Goal: Transaction & Acquisition: Purchase product/service

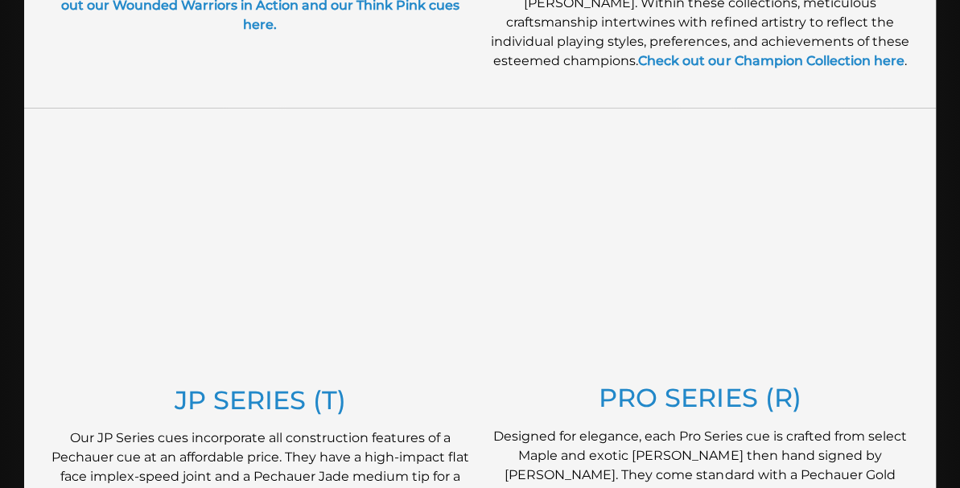
scroll to position [781, 0]
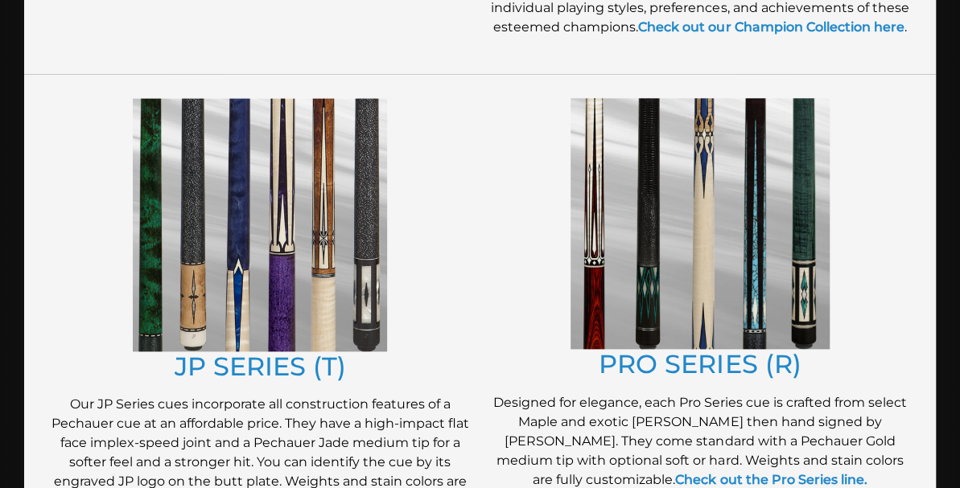
click at [682, 265] on img at bounding box center [700, 223] width 259 height 251
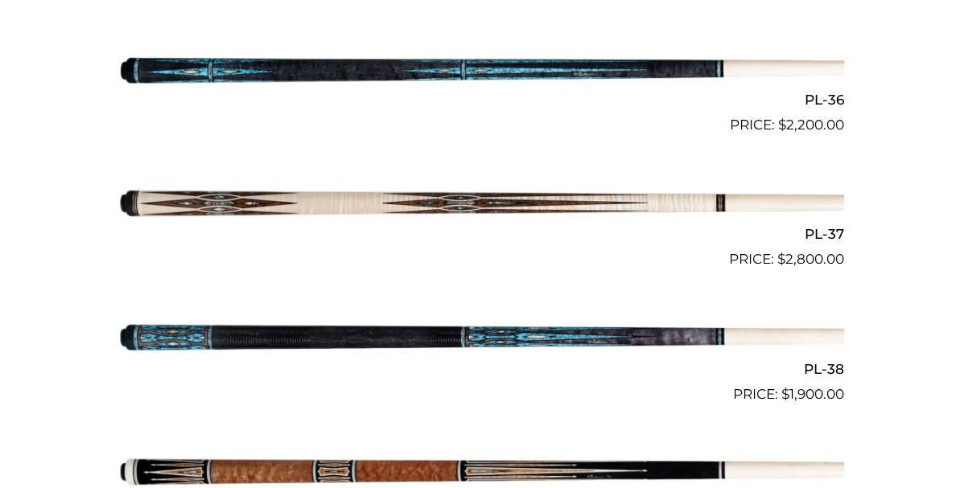
scroll to position [3655, 0]
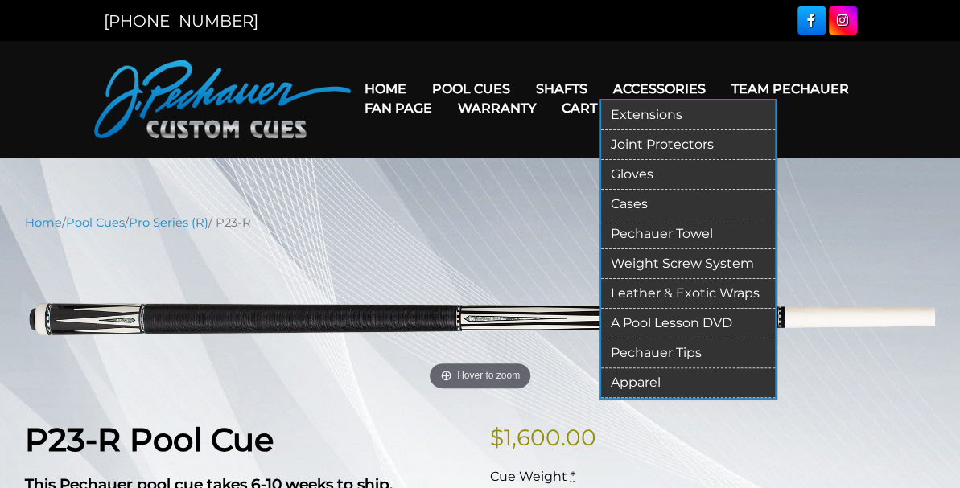
drag, startPoint x: 535, startPoint y: 263, endPoint x: 567, endPoint y: 77, distance: 188.5
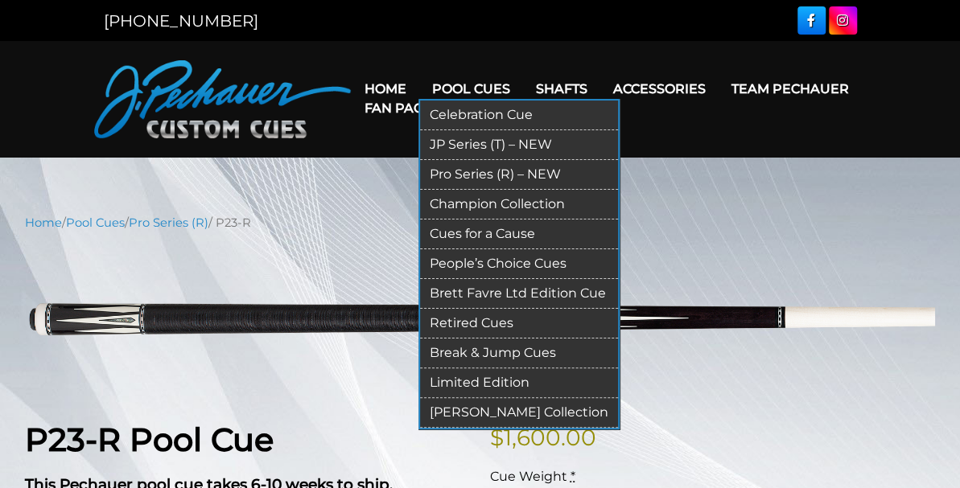
click at [418, 80] on link "Pool Cues" at bounding box center [470, 88] width 104 height 41
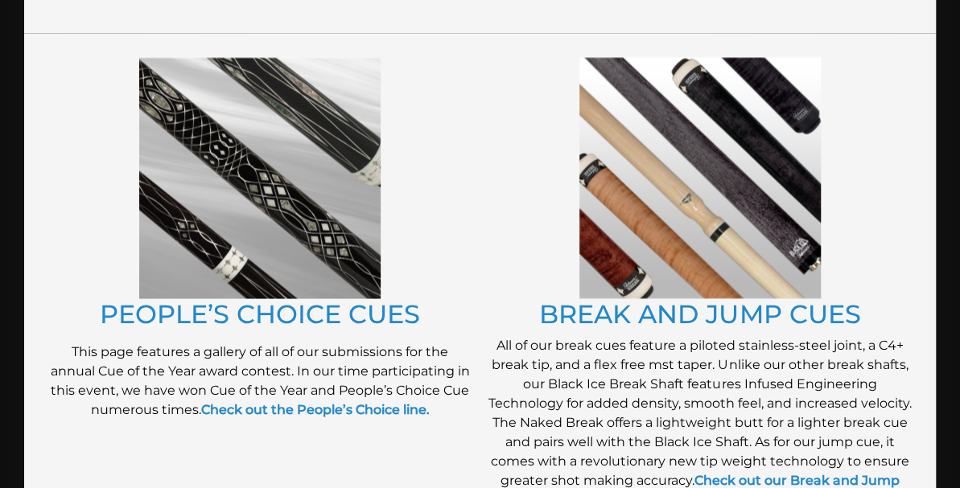
scroll to position [1302, 0]
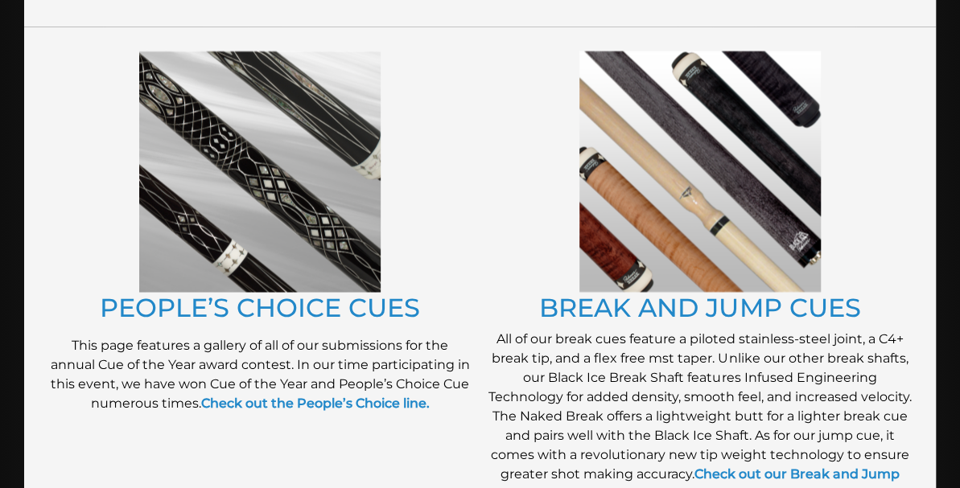
click at [632, 237] on img at bounding box center [699, 171] width 241 height 241
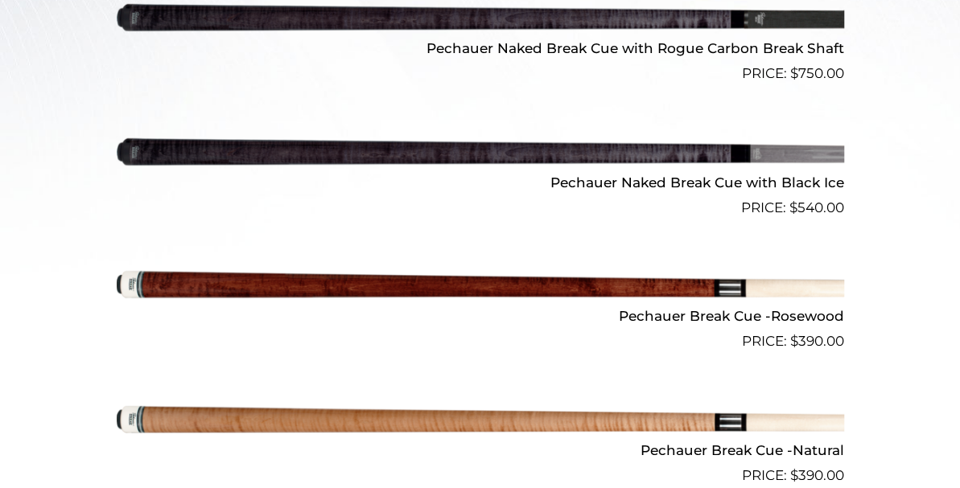
scroll to position [521, 0]
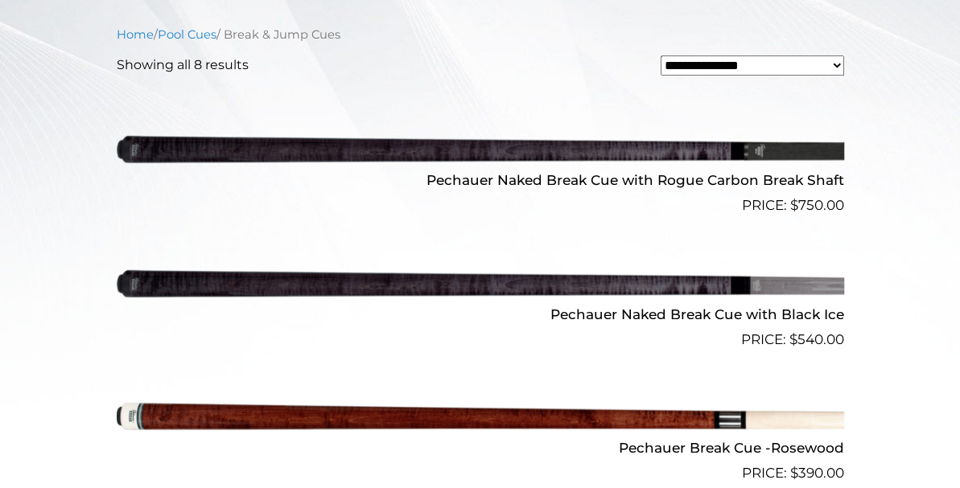
click at [504, 154] on img at bounding box center [481, 149] width 728 height 121
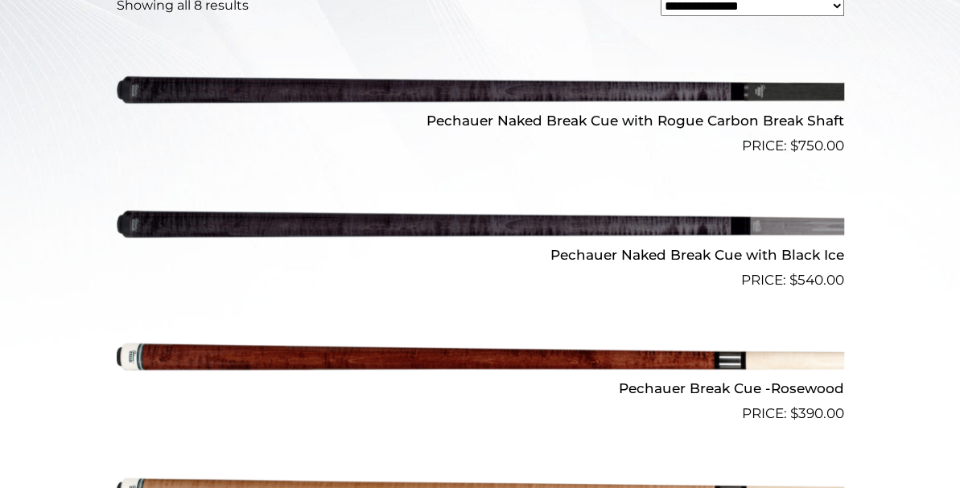
scroll to position [651, 0]
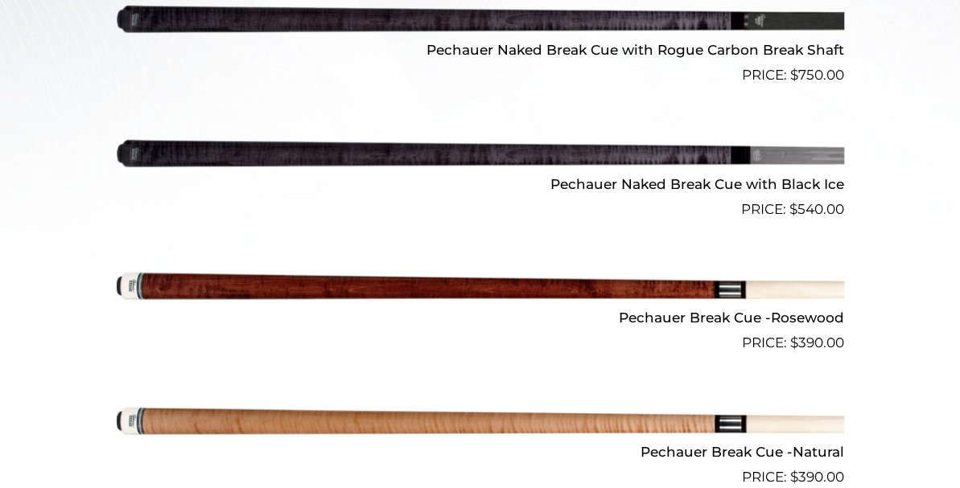
click at [438, 167] on img at bounding box center [481, 153] width 728 height 121
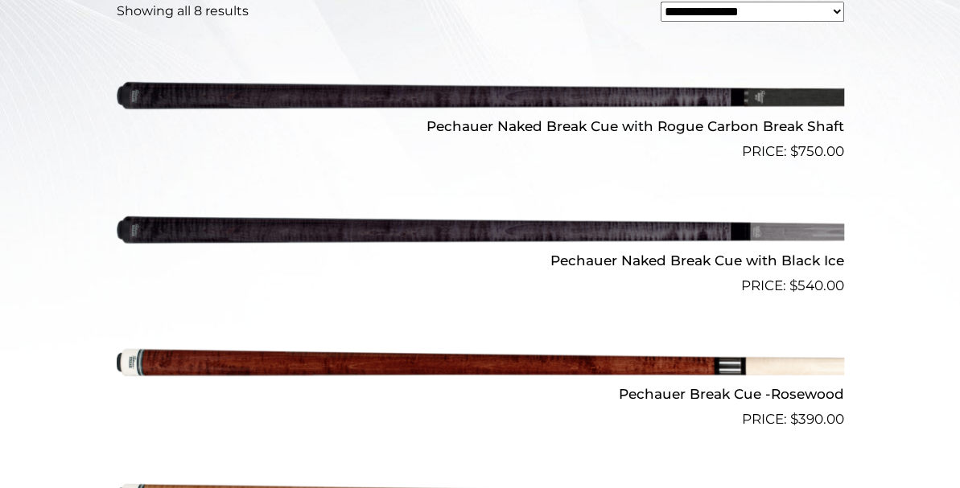
scroll to position [521, 0]
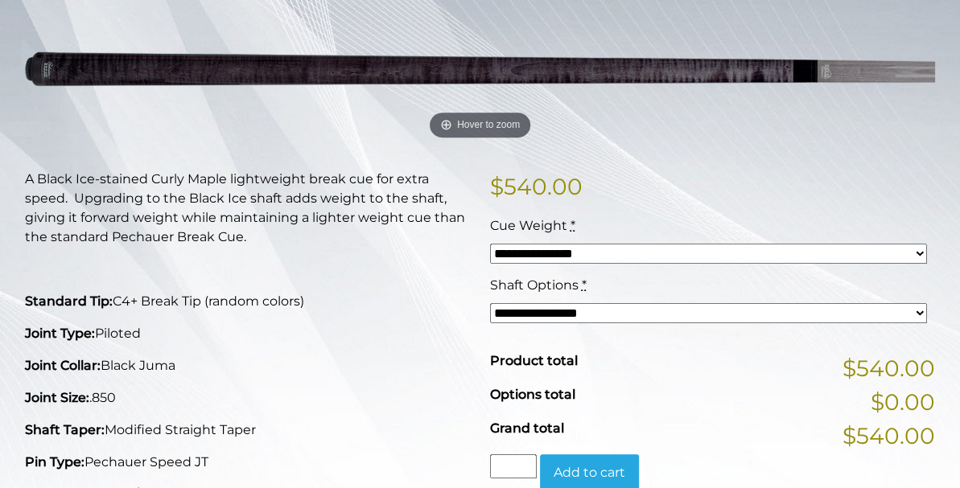
scroll to position [260, 0]
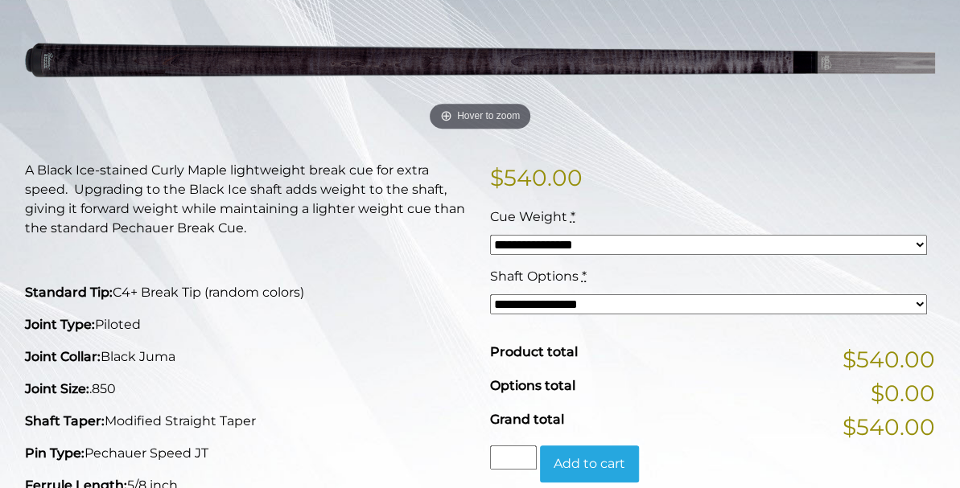
click at [549, 300] on select "**********" at bounding box center [708, 305] width 437 height 20
